Goal: Transaction & Acquisition: Book appointment/travel/reservation

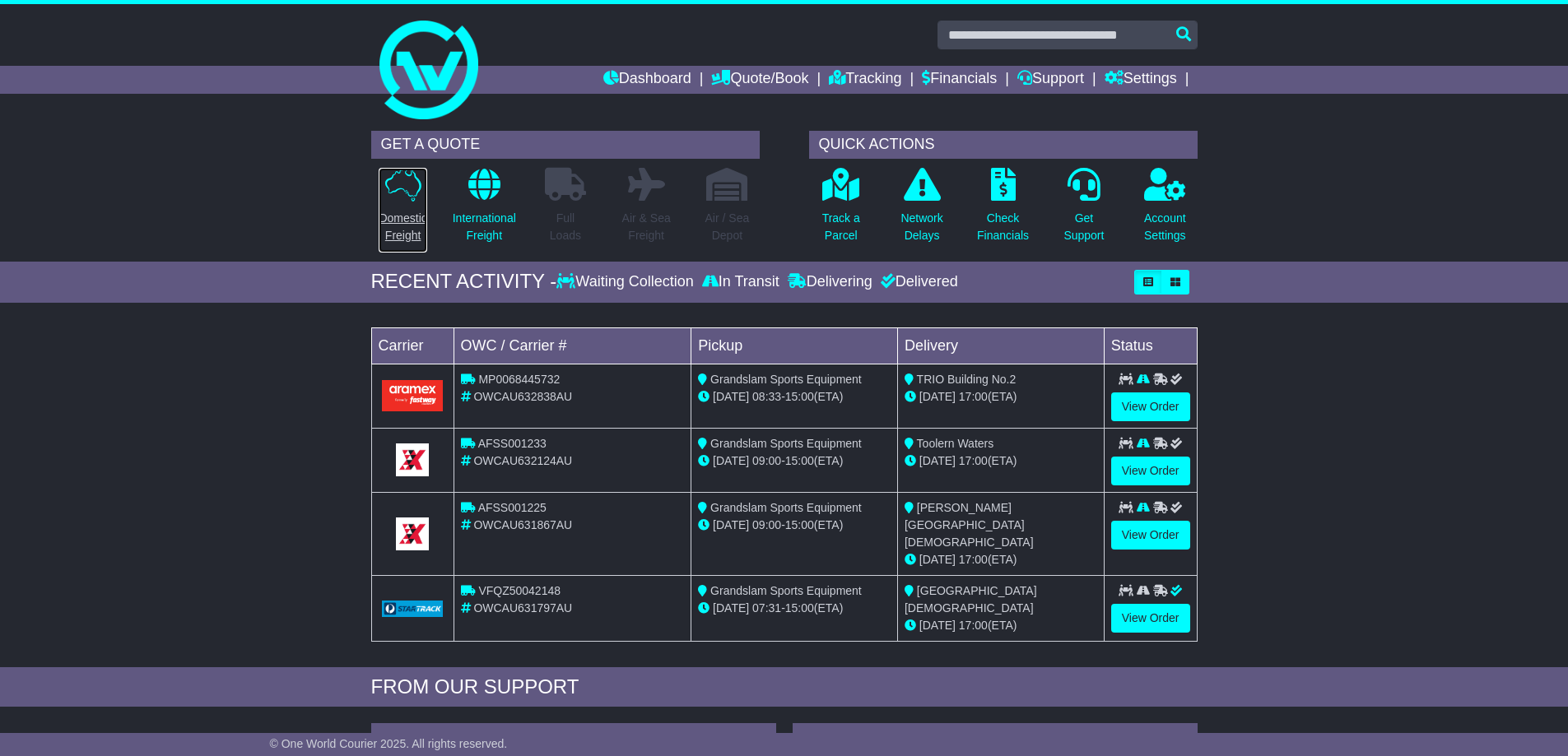
click at [400, 223] on p "Domestic Freight" at bounding box center [402, 227] width 48 height 35
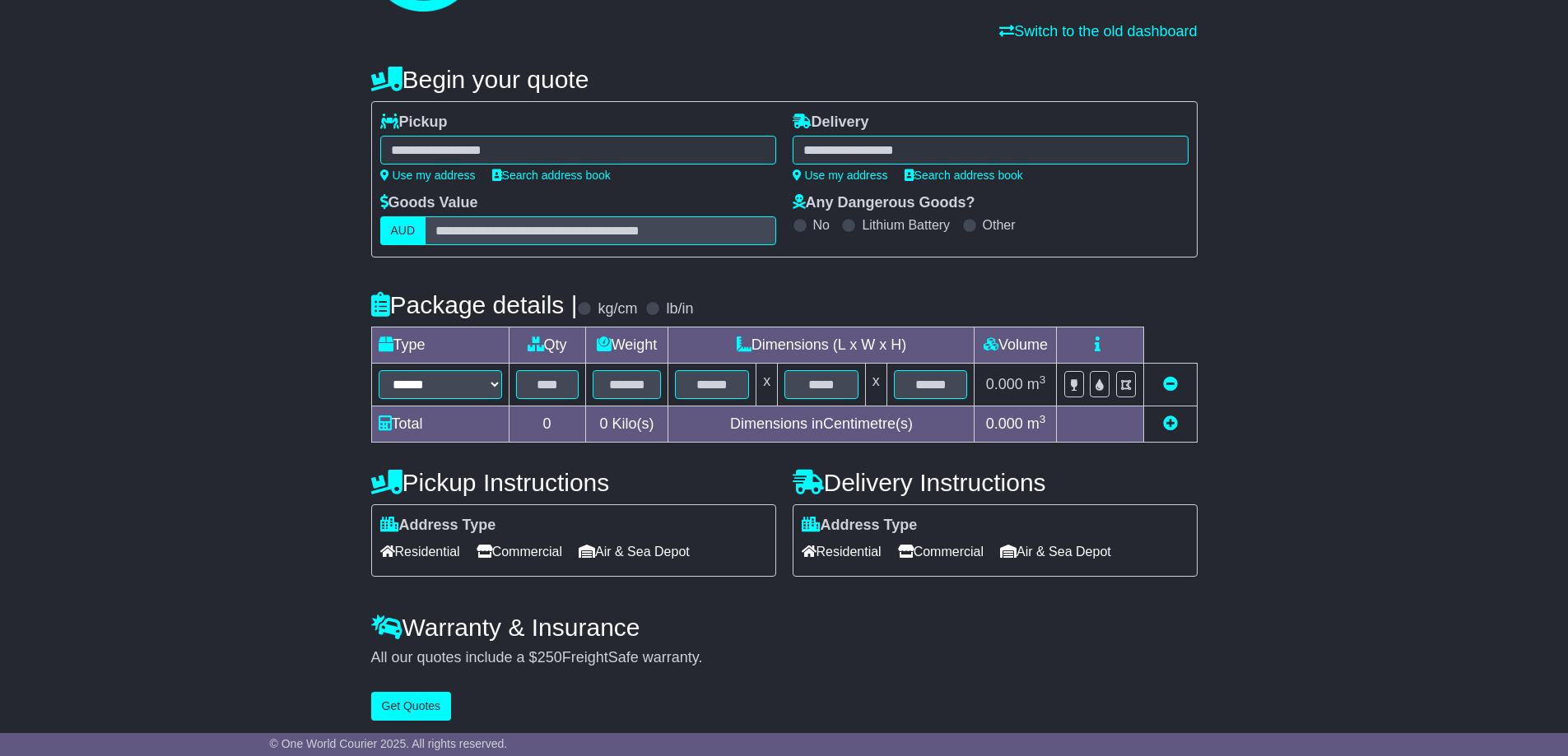
scroll to position [113, 0]
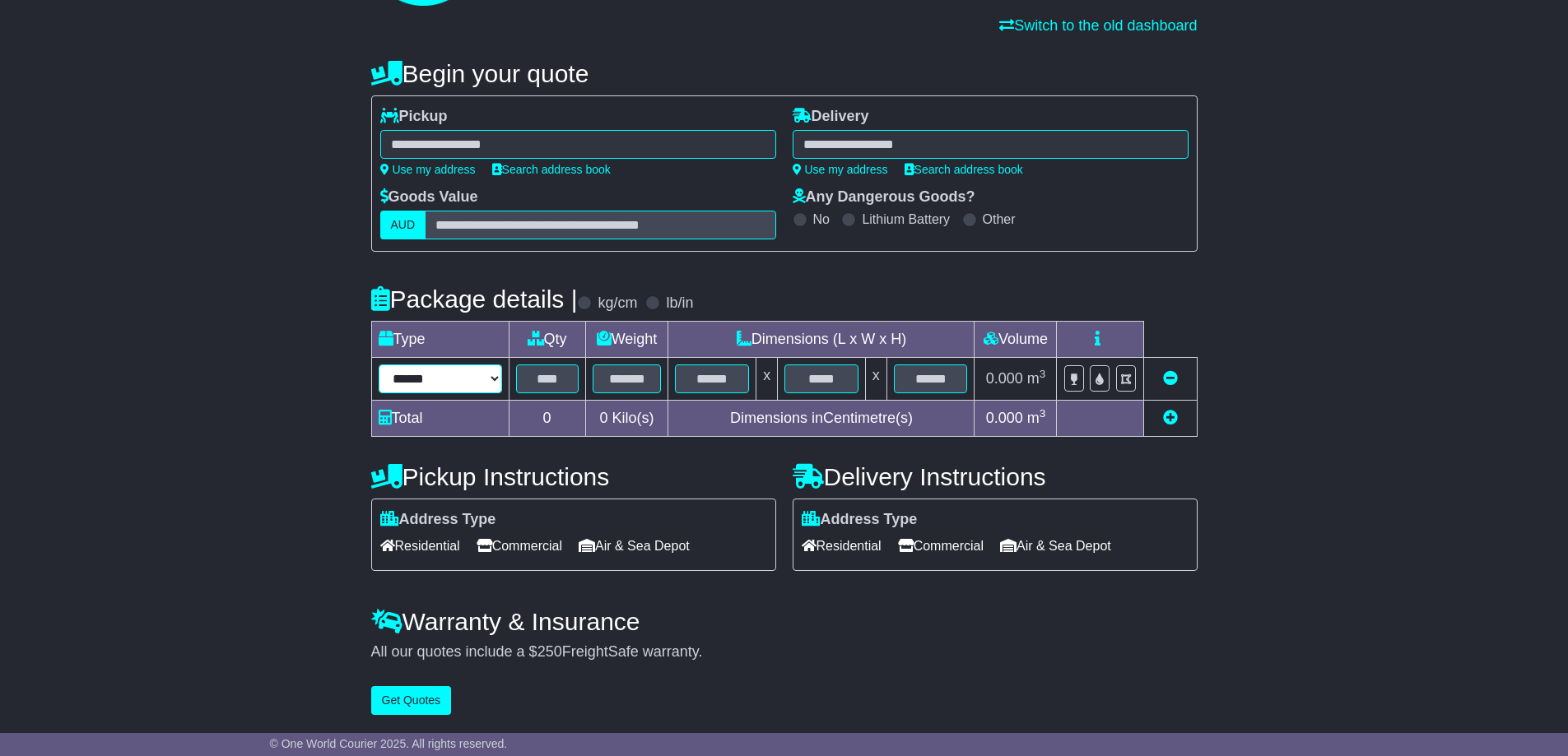
click at [492, 381] on select "****** ****** *** ******** ***** **** **** ****** *** *******" at bounding box center [440, 378] width 123 height 29
